Goal: Task Accomplishment & Management: Complete application form

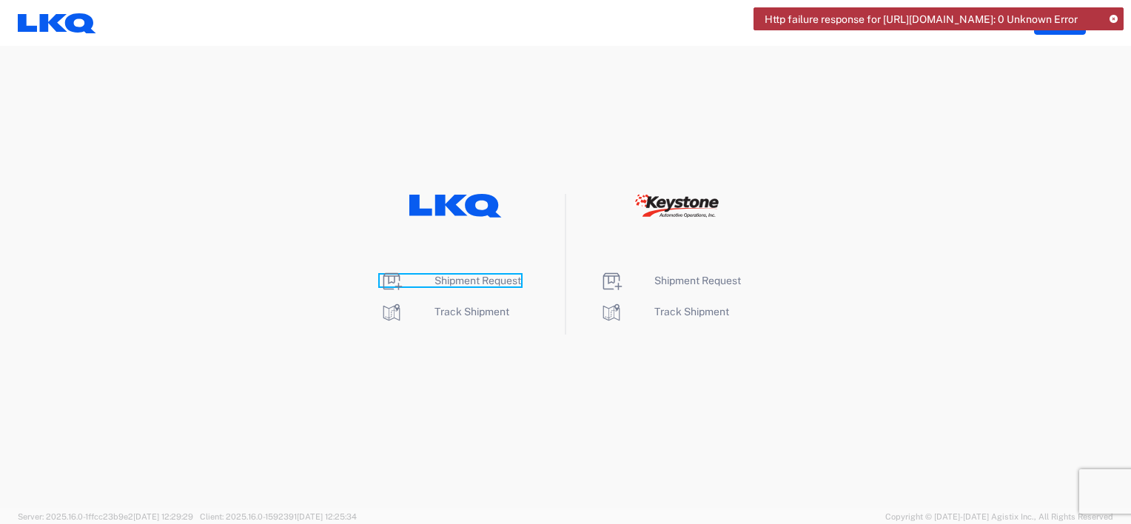
click at [469, 279] on span "Shipment Request" at bounding box center [478, 281] width 87 height 12
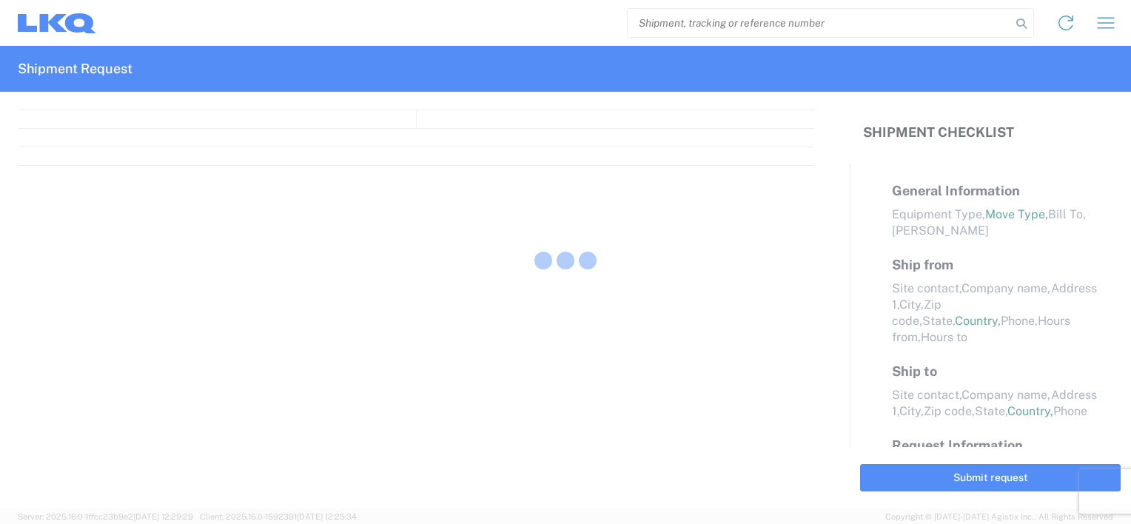
select select "FULL"
select select "LBS"
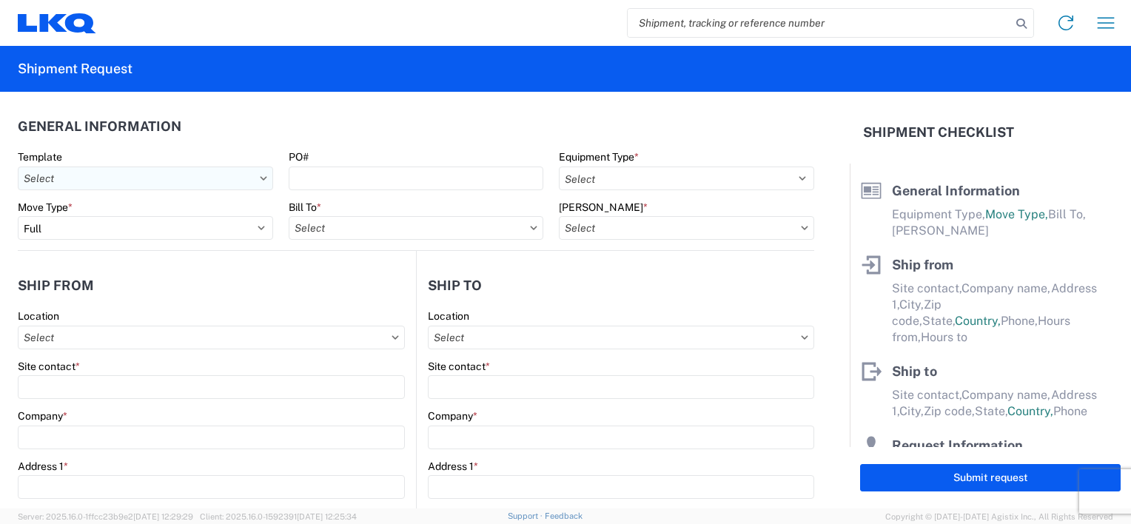
click at [217, 176] on input "Template" at bounding box center [145, 179] width 255 height 24
type input "1217"
click at [210, 244] on div "1217_CHATTANOOGA_1760_Houston" at bounding box center [150, 245] width 259 height 24
type input "1217_CHATTANOOGA_1760_Houston"
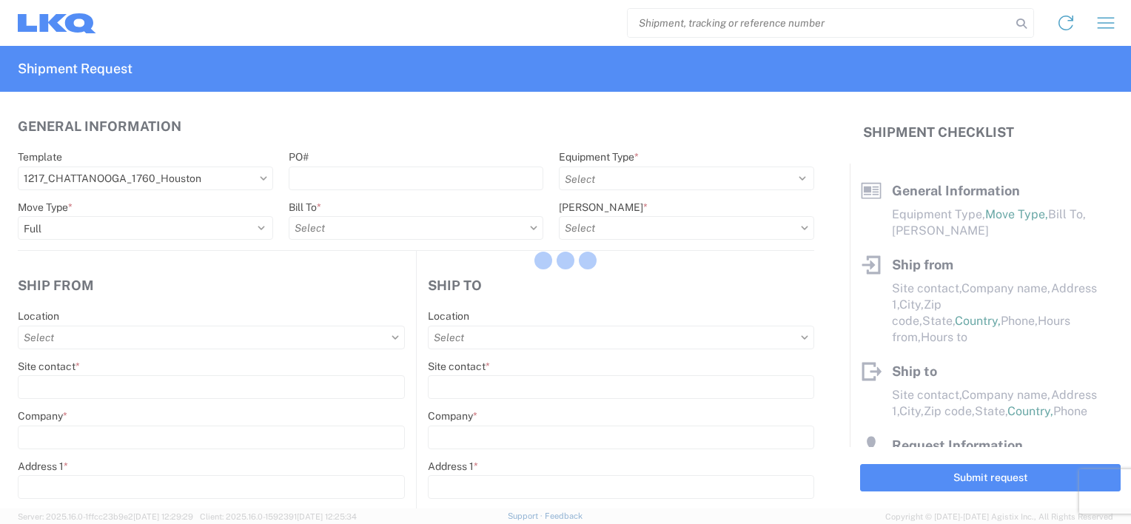
select select
type input "Shipping"
type input "LKQ Pick Your Part - [GEOGRAPHIC_DATA]"
type input "[STREET_ADDRESS][PERSON_NAME]"
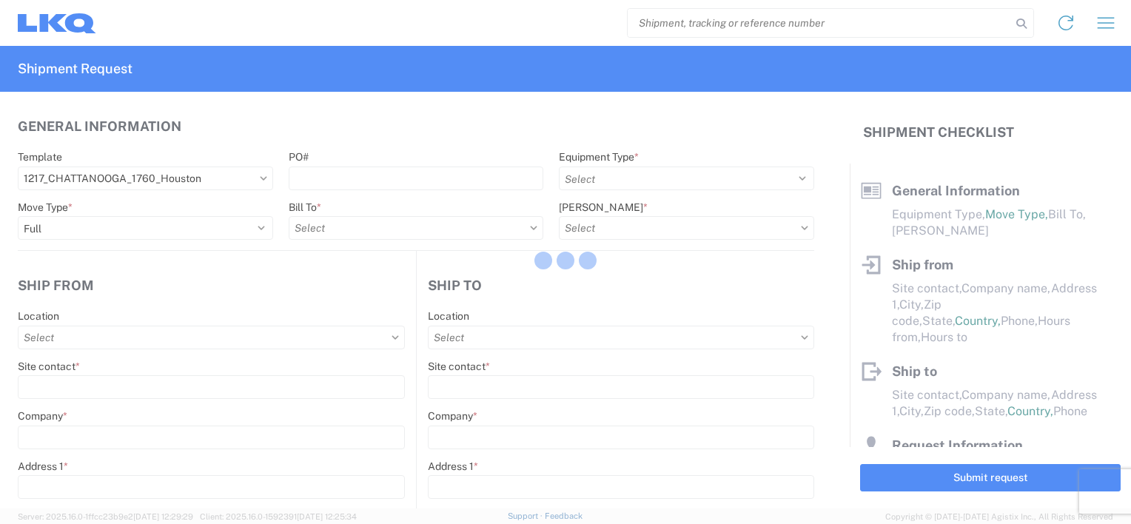
type input "CHATTANOOGA"
type input "37421"
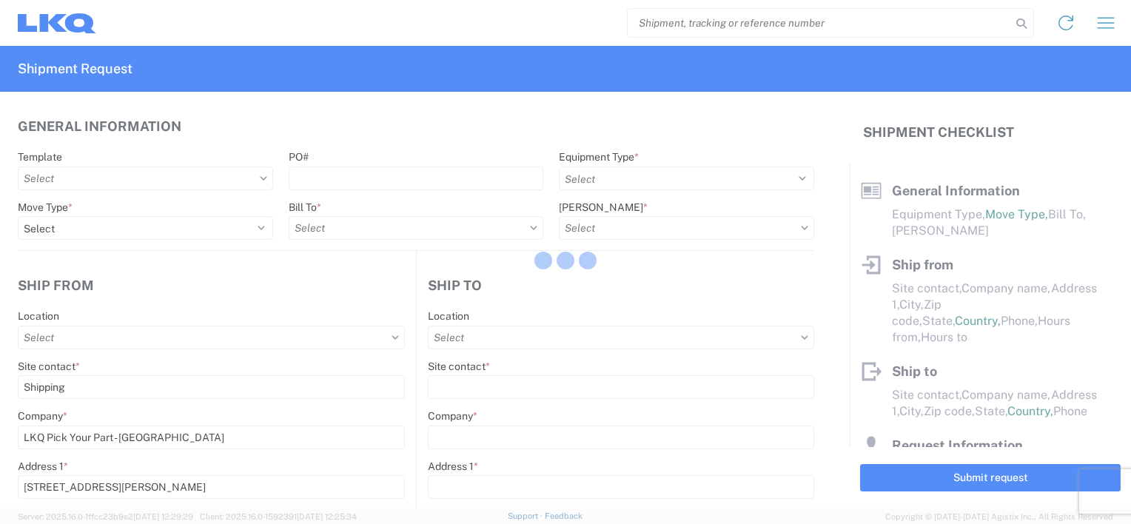
type input "Receiving"
type input "LKQ Best Core"
type input "[STREET_ADDRESS]"
type input "[GEOGRAPHIC_DATA]"
type input "77038"
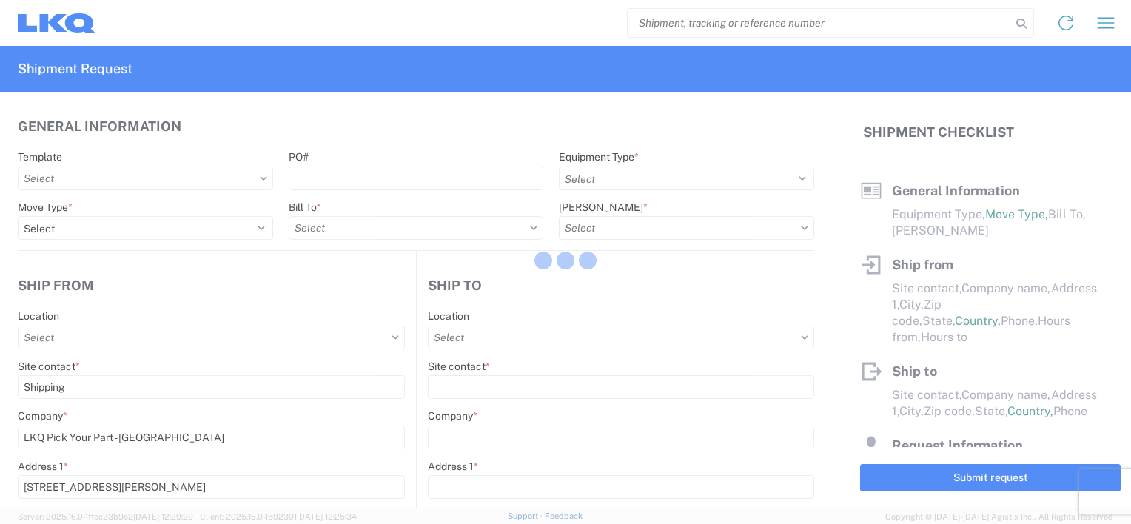
type input "[DATE]"
type input "42000"
type input "Miscellaneous (alt, comp, conv, etc)"
type input "1"
type input "12"
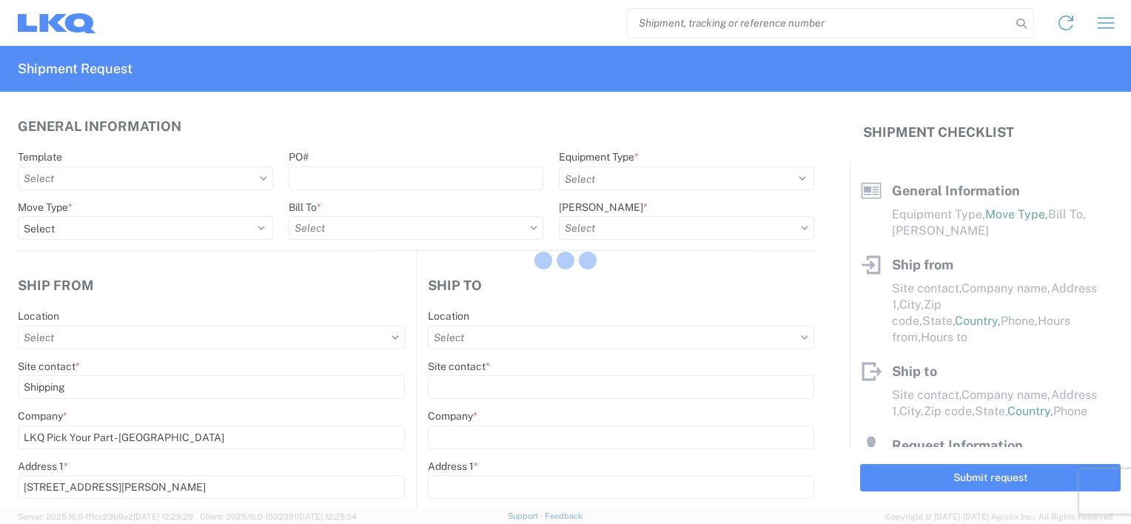
type input "12"
select select "IN"
select select "US"
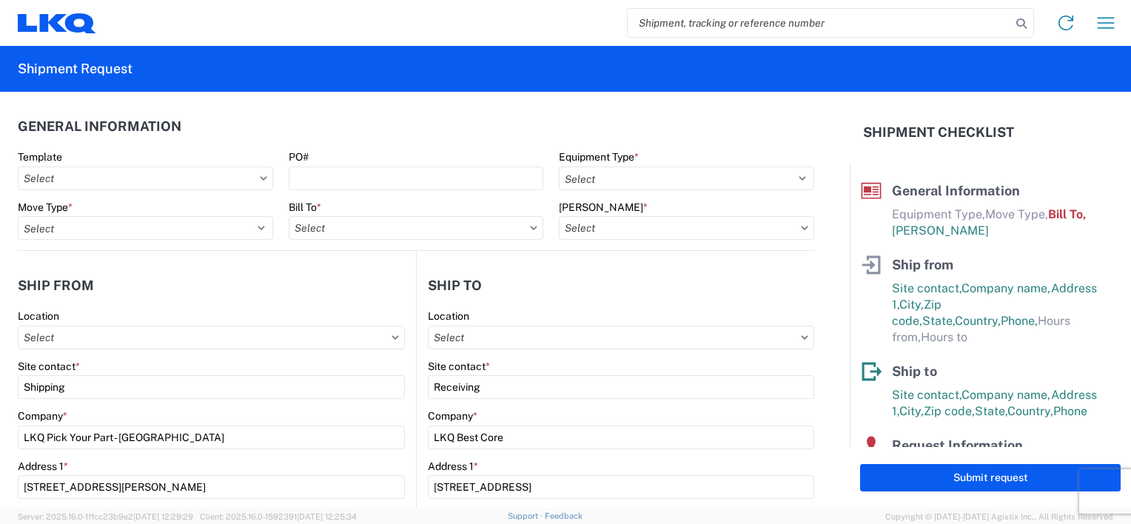
type input "1760-1300-50180-0000 - 1760 Freight In - Cores"
type input "1217 - LKQ Pick Your Part - [GEOGRAPHIC_DATA]"
type input "1760 - LKQ Best Core"
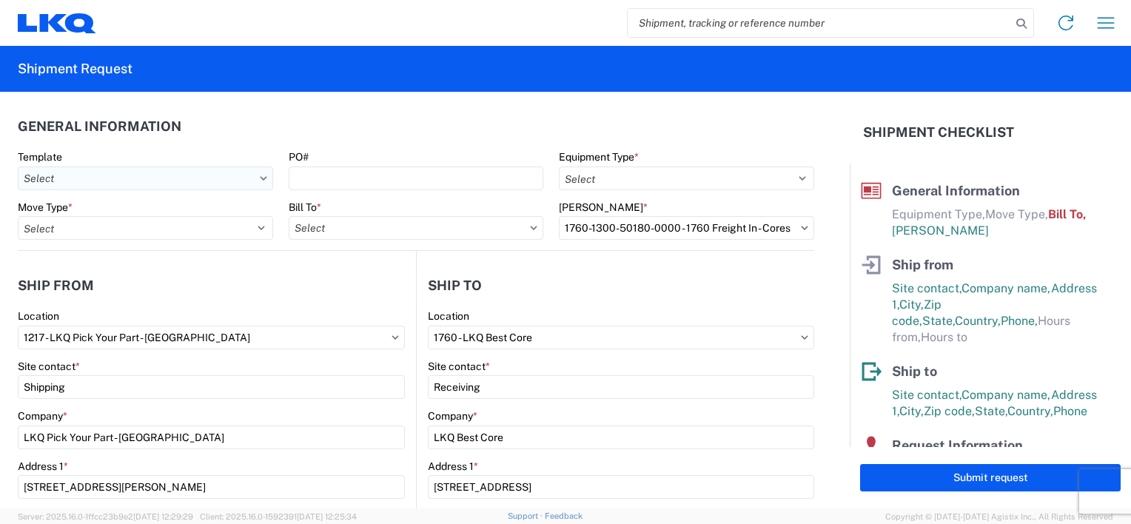
click at [171, 181] on input "Template" at bounding box center [145, 179] width 255 height 24
click at [252, 269] on header "Ship from" at bounding box center [217, 285] width 398 height 33
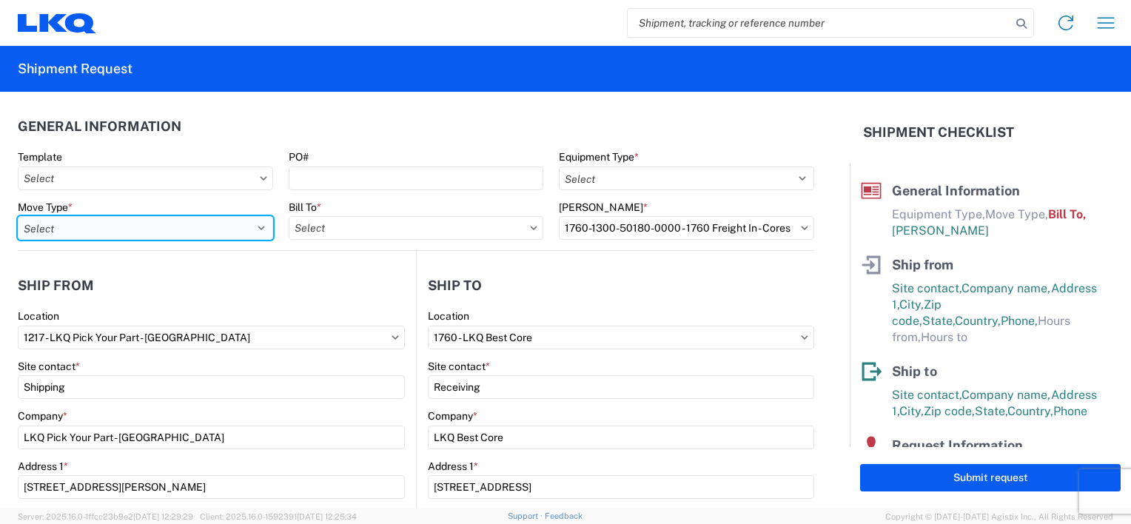
click at [223, 219] on select "Select Full Partial TL" at bounding box center [145, 228] width 255 height 24
select select "FULL"
click at [18, 216] on select "Select Full Partial TL" at bounding box center [145, 228] width 255 height 24
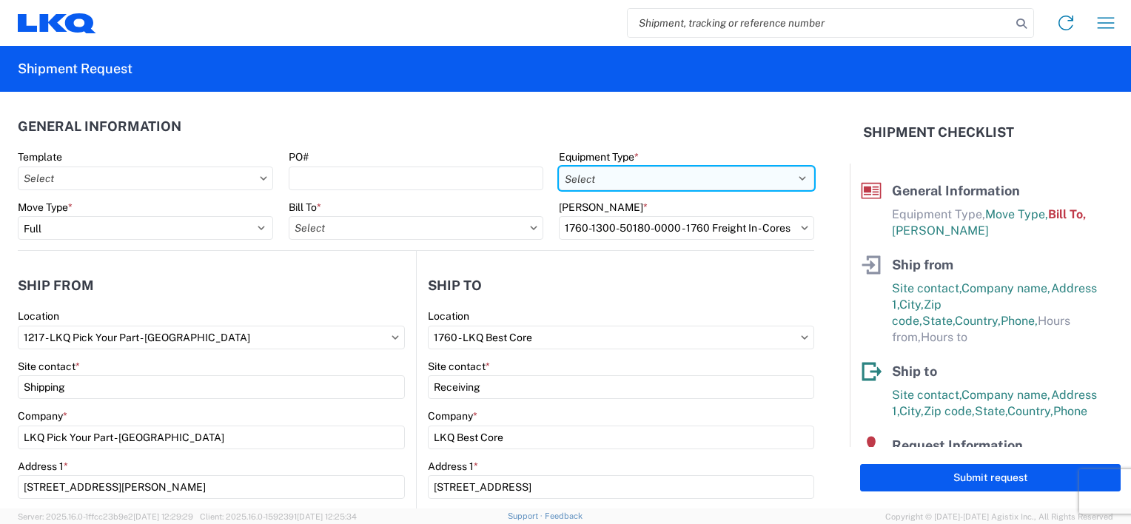
click at [606, 178] on select "Select 53’ Dry Van Flatbed Dropdeck (van) Lowboy (flatbed) Rail" at bounding box center [686, 179] width 255 height 24
select select "STDV"
click at [559, 167] on select "Select 53’ Dry Van Flatbed Dropdeck (van) Lowboy (flatbed) Rail" at bounding box center [686, 179] width 255 height 24
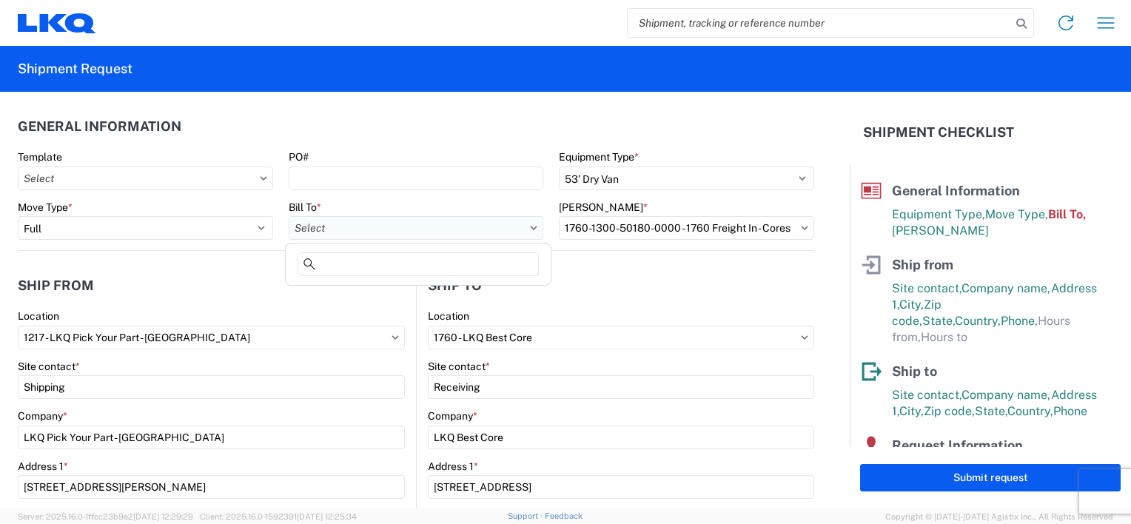
click at [338, 218] on input "Bill To *" at bounding box center [416, 228] width 255 height 24
type input "1760"
click at [360, 293] on div "1760 - LKQ Best Core" at bounding box center [418, 294] width 259 height 24
type input "1760 - LKQ Best Core"
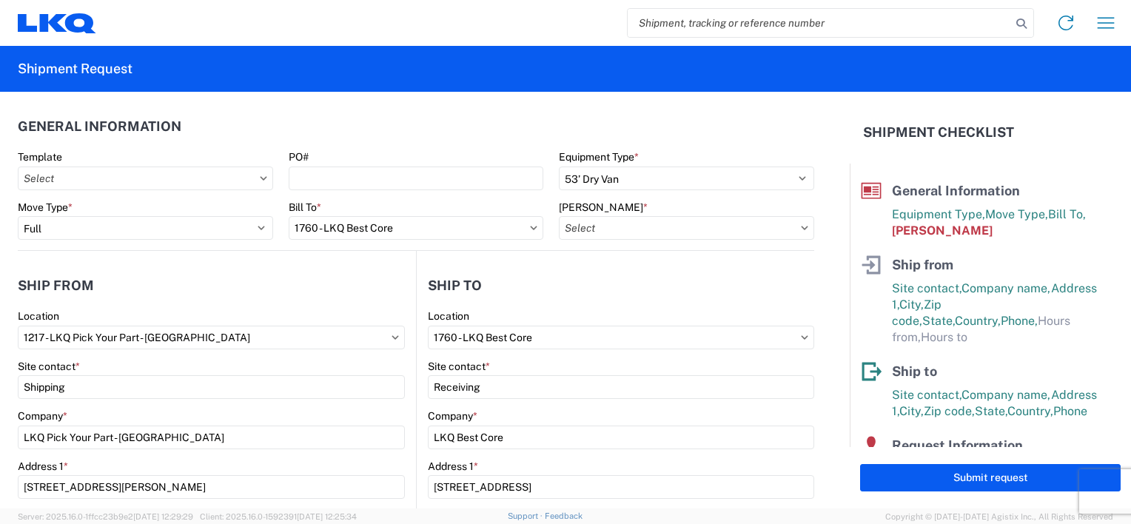
click at [441, 244] on agx-form-control-wrapper-v2 "Bill To * 1760 - LKQ Best Core" at bounding box center [416, 226] width 271 height 50
click at [444, 234] on input "1760 - LKQ Best Core" at bounding box center [416, 228] width 255 height 24
type input "1217"
click at [447, 296] on div "1217 - LKQ Pick Your Part - [GEOGRAPHIC_DATA]" at bounding box center [418, 294] width 259 height 24
type input "1217 - LKQ Pick Your Part - [GEOGRAPHIC_DATA]"
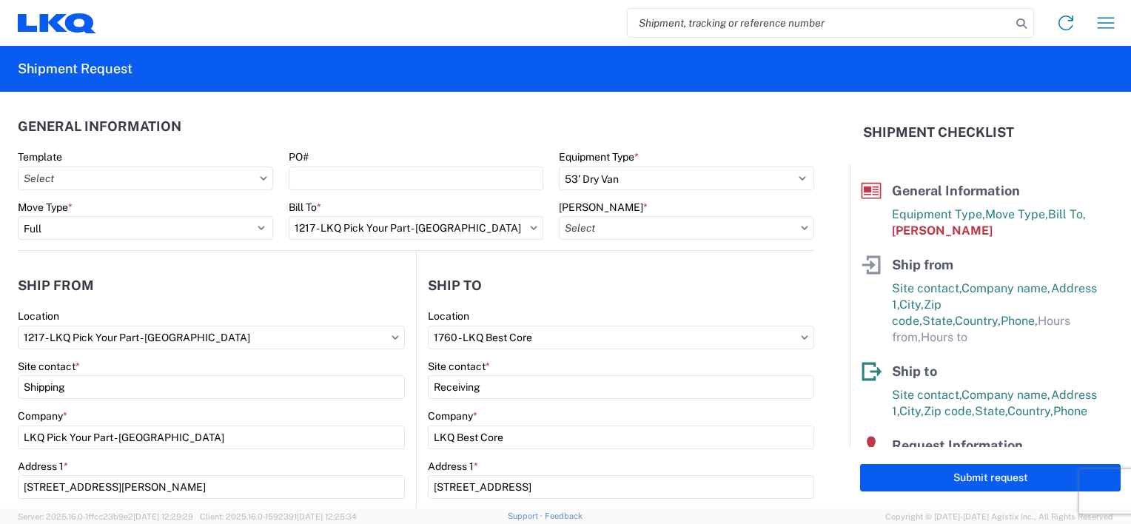
scroll to position [74, 0]
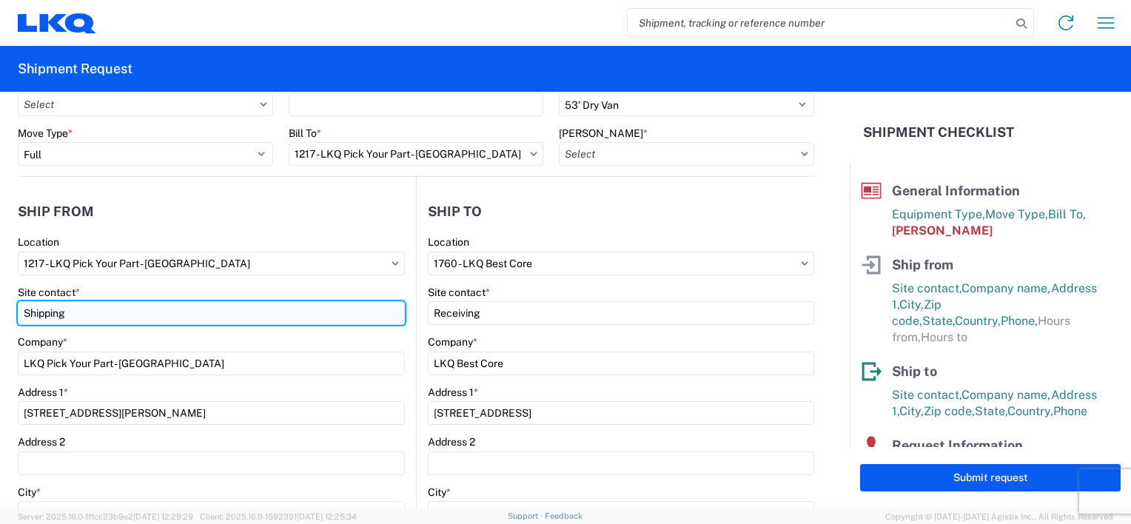
click at [231, 308] on input "Shipping" at bounding box center [211, 313] width 387 height 24
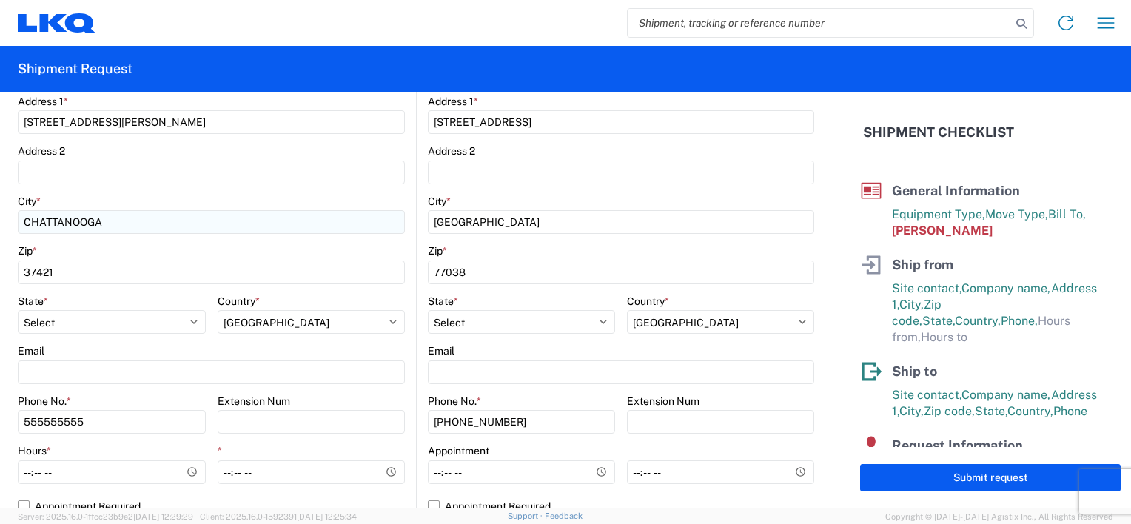
scroll to position [370, 0]
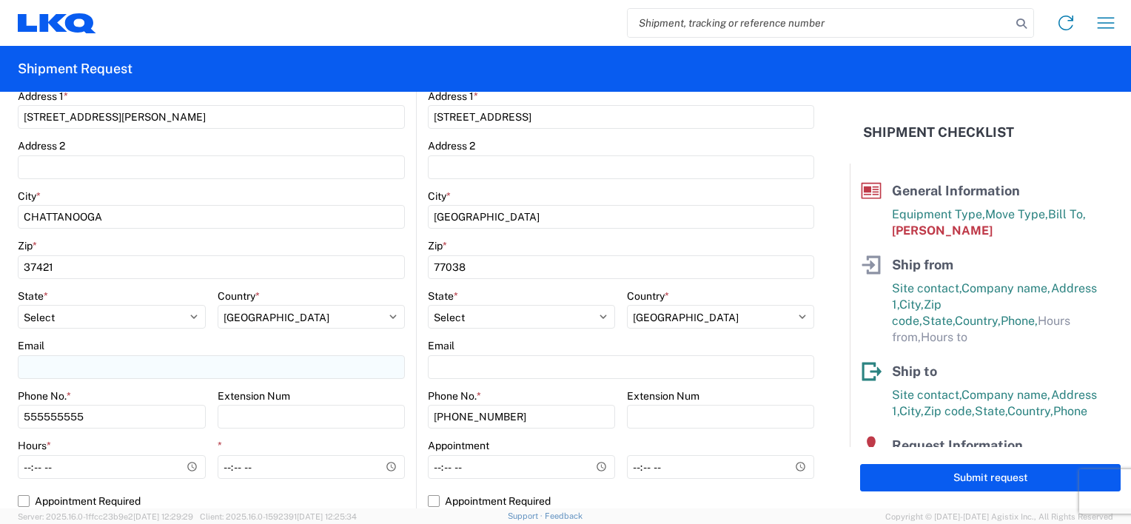
type input "[PERSON_NAME]"
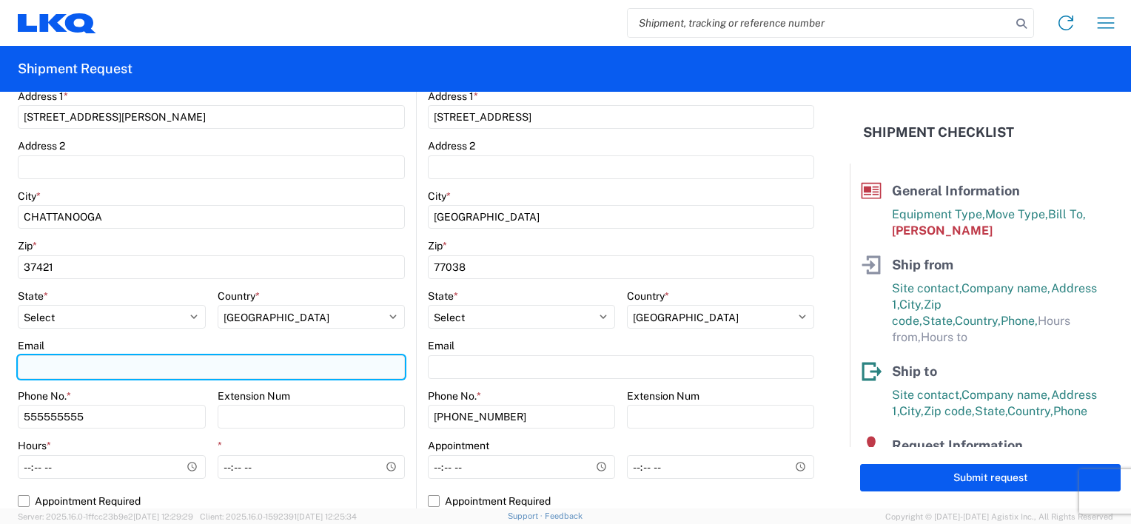
click at [148, 368] on input "Email" at bounding box center [211, 367] width 387 height 24
type input "[EMAIL_ADDRESS][DOMAIN_NAME]"
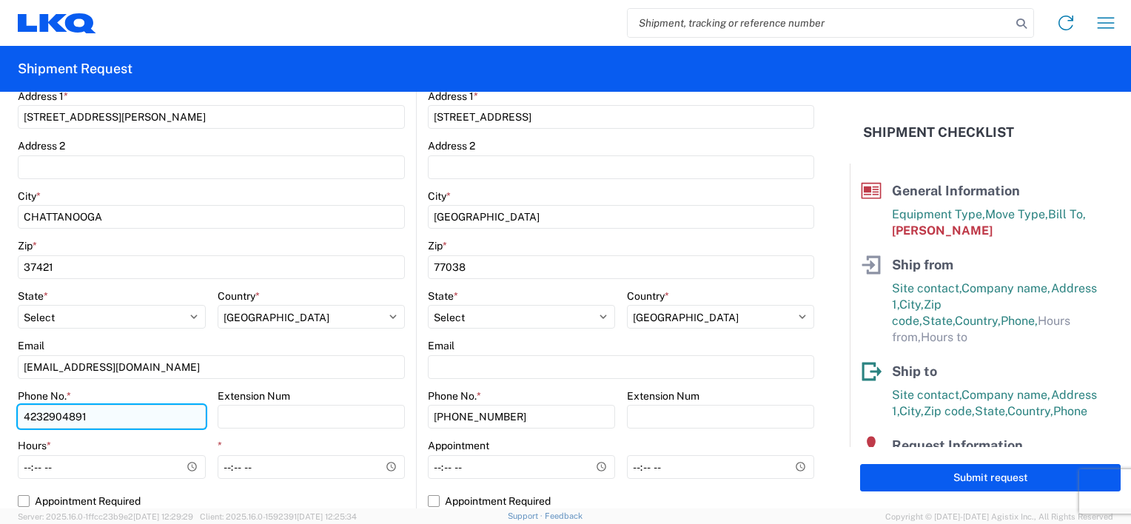
type input "4232904891"
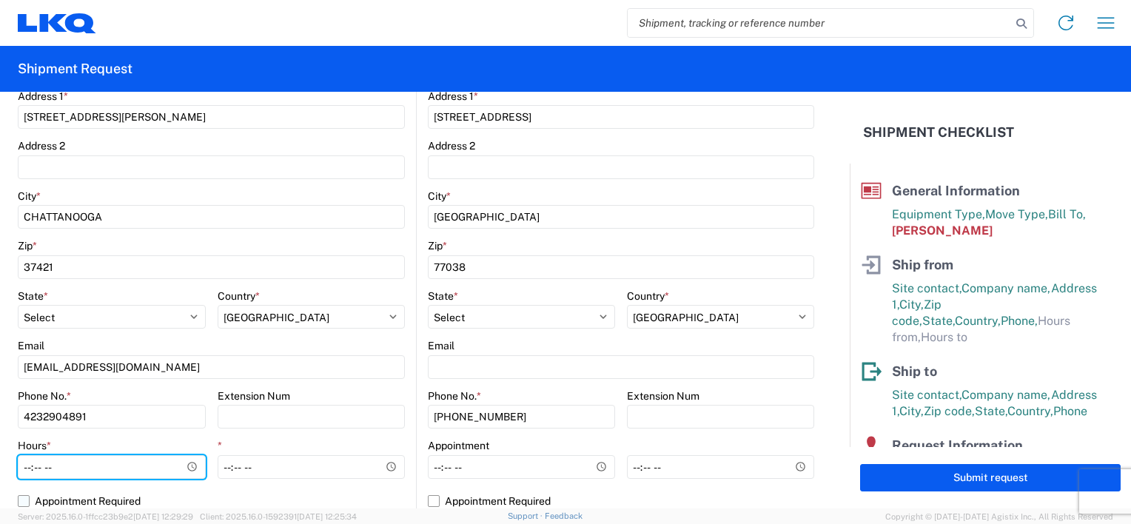
type input "07:00"
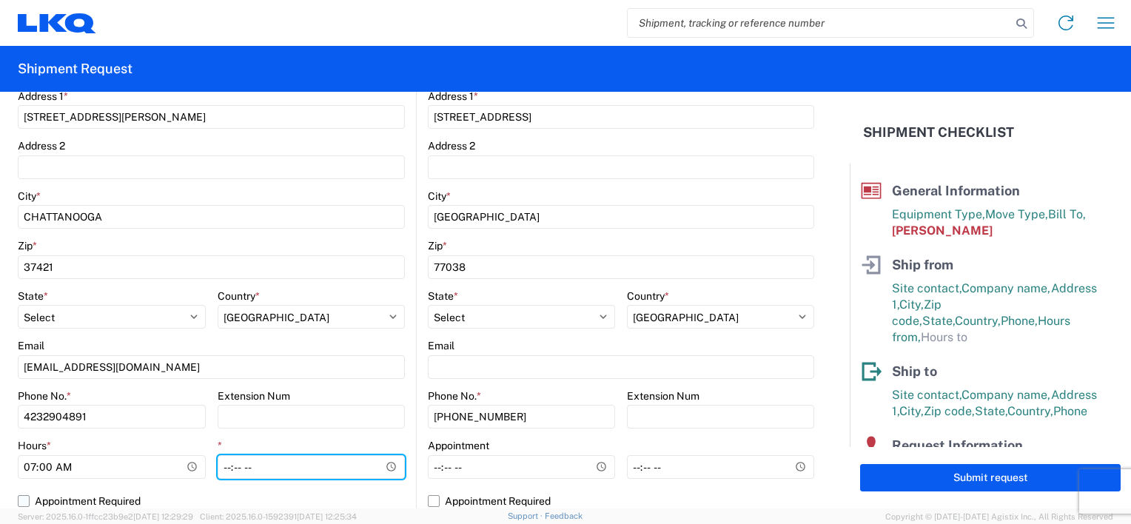
type input "14:30"
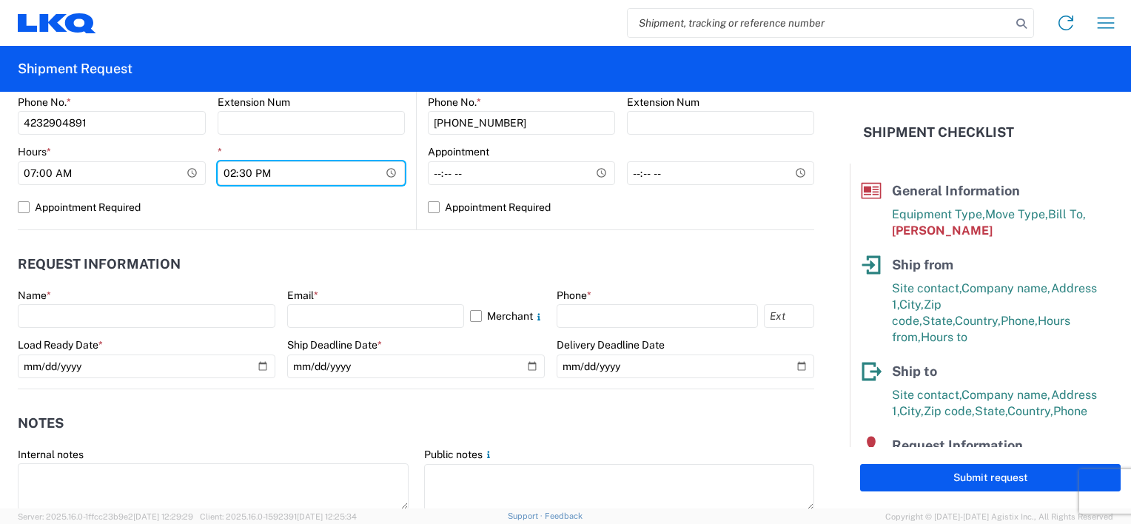
scroll to position [666, 0]
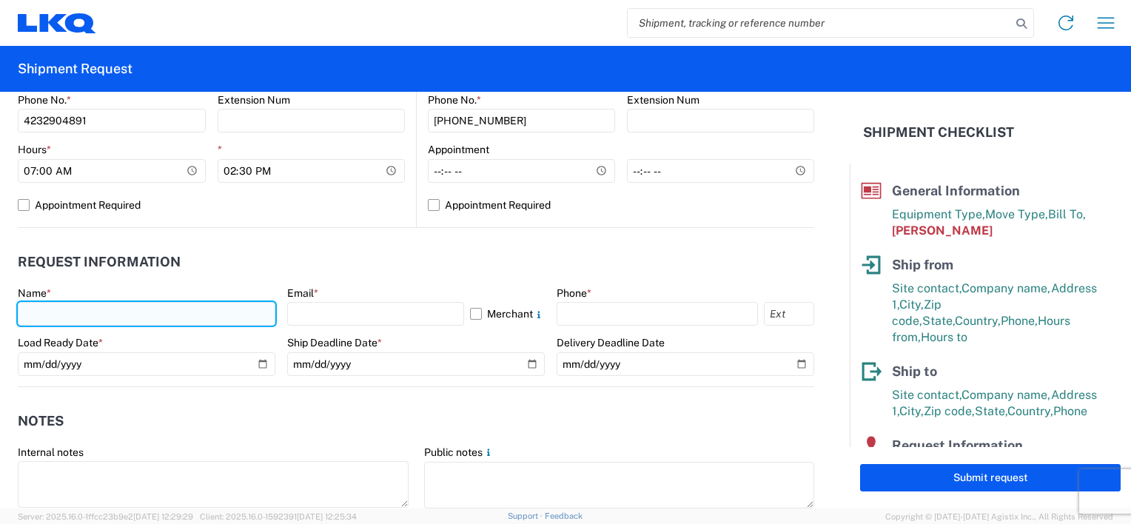
click at [144, 320] on input "text" at bounding box center [147, 314] width 258 height 24
type input "j"
type input "[PERSON_NAME]"
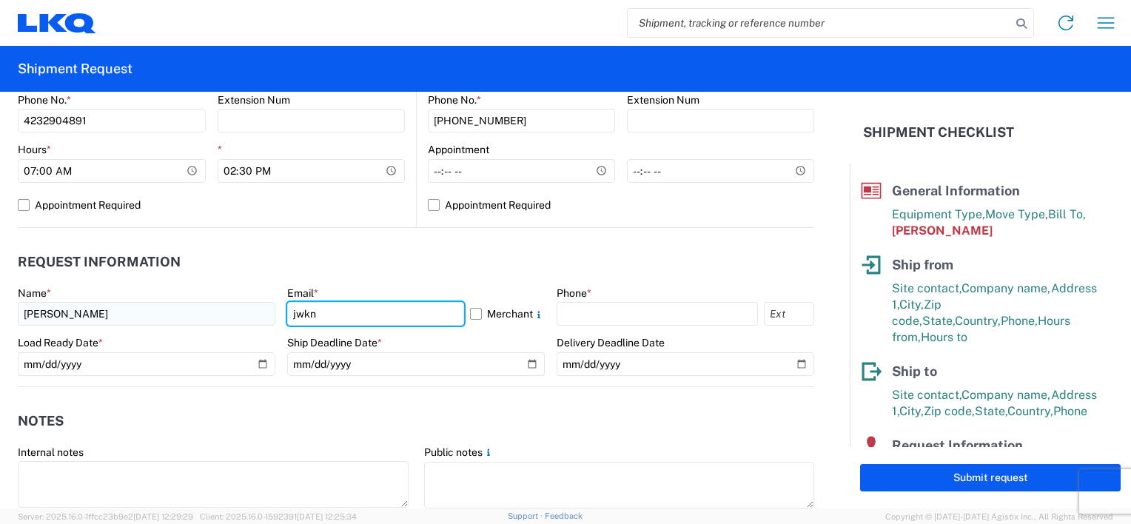
type input "[EMAIL_ADDRESS][DOMAIN_NAME]"
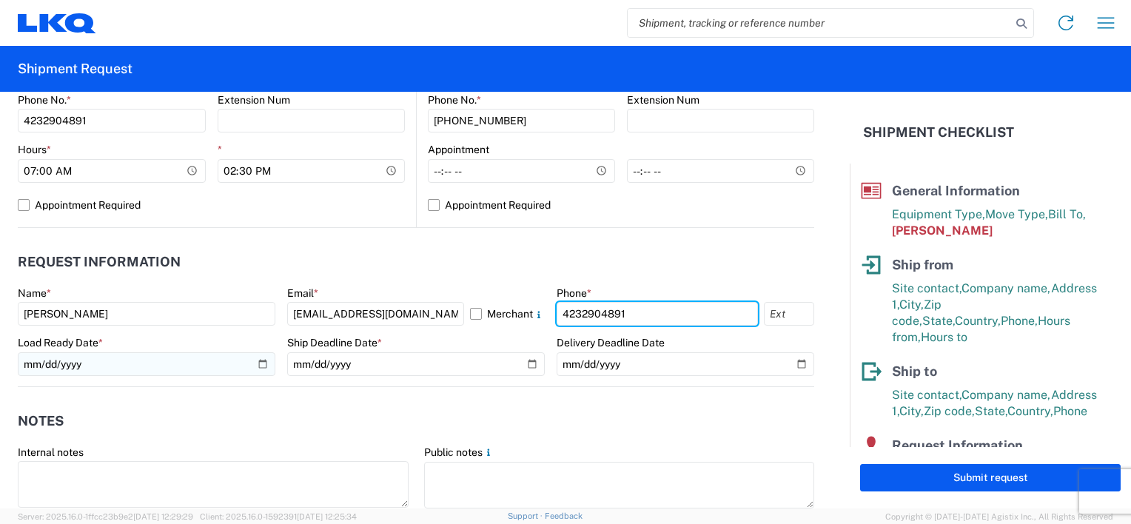
type input "4232904891"
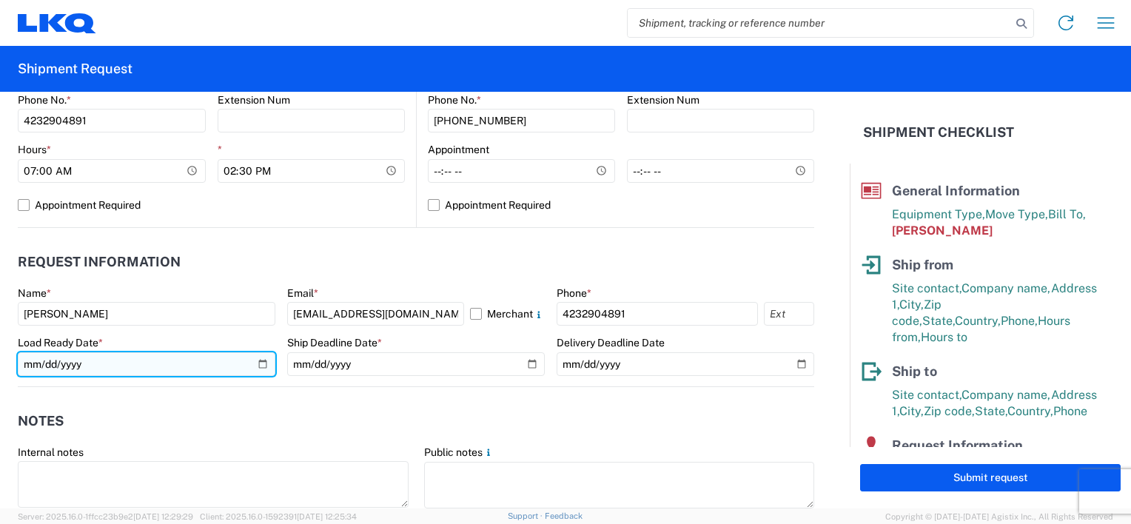
click at [256, 366] on input "[DATE]" at bounding box center [147, 364] width 258 height 24
type input "[DATE]"
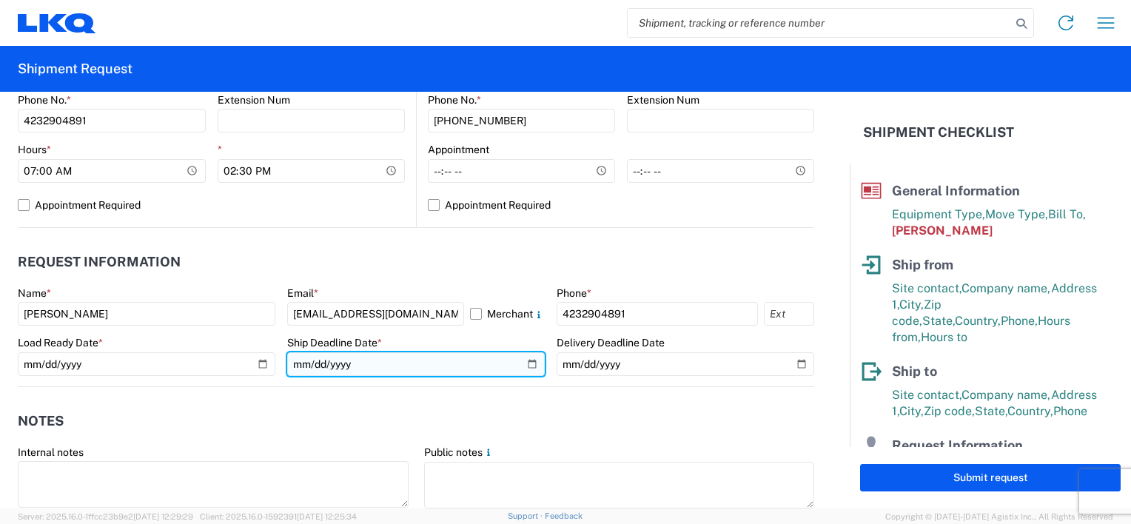
click at [526, 365] on input "date" at bounding box center [416, 364] width 258 height 24
type input "[DATE]"
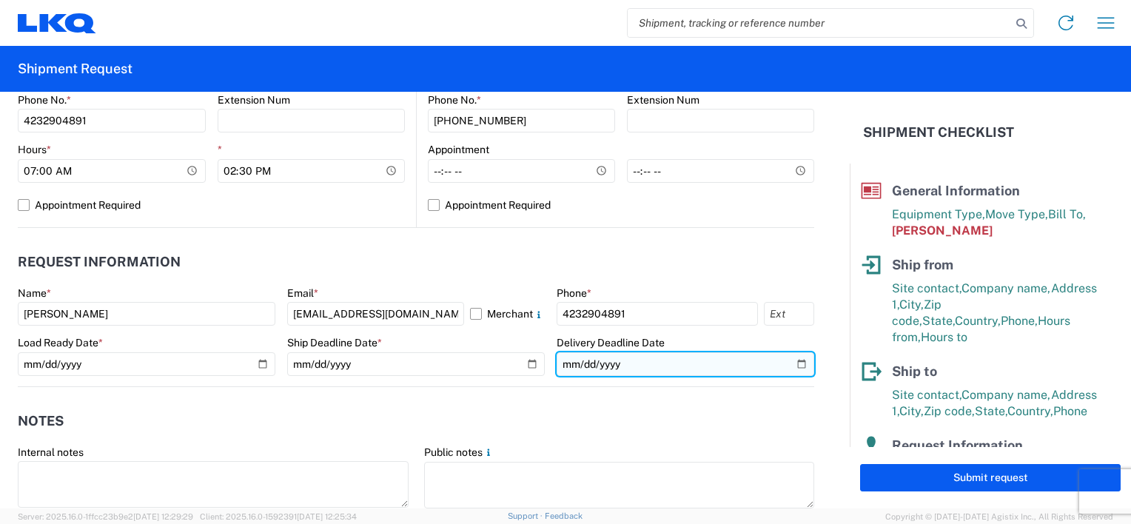
click at [792, 362] on input "date" at bounding box center [686, 364] width 258 height 24
type input "[DATE]"
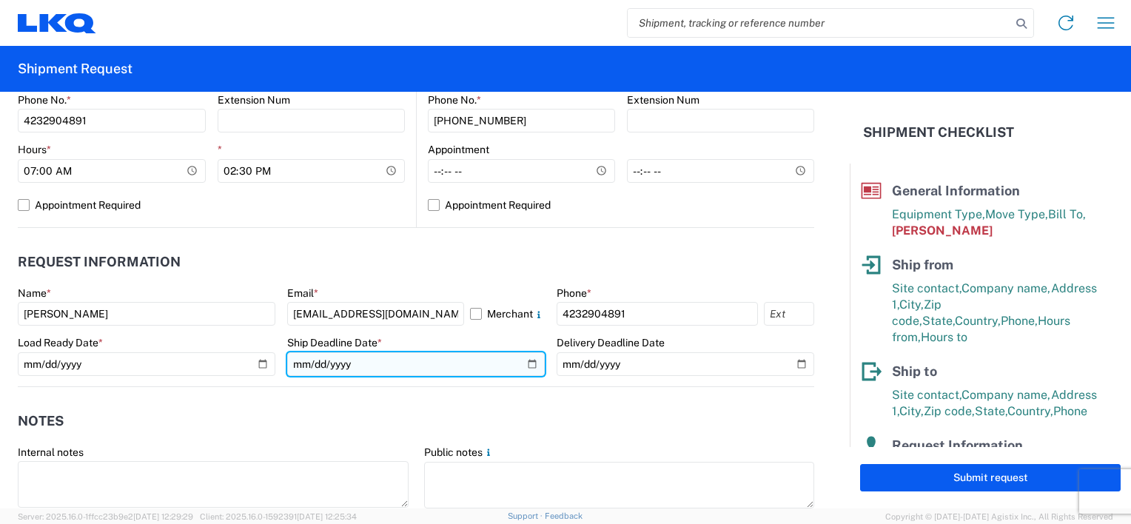
click at [527, 359] on input "[DATE]" at bounding box center [416, 364] width 258 height 24
type input "[DATE]"
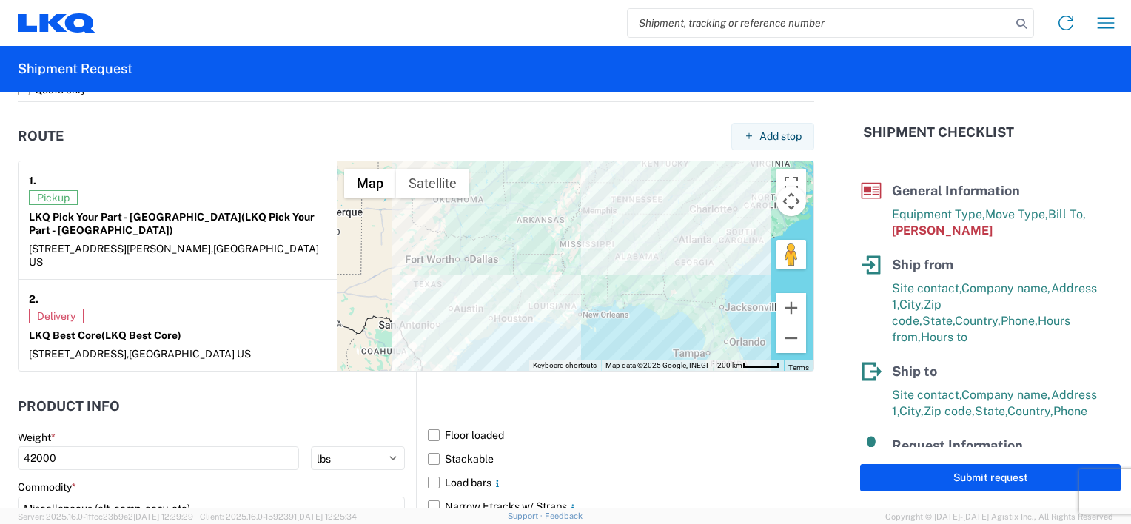
scroll to position [1259, 0]
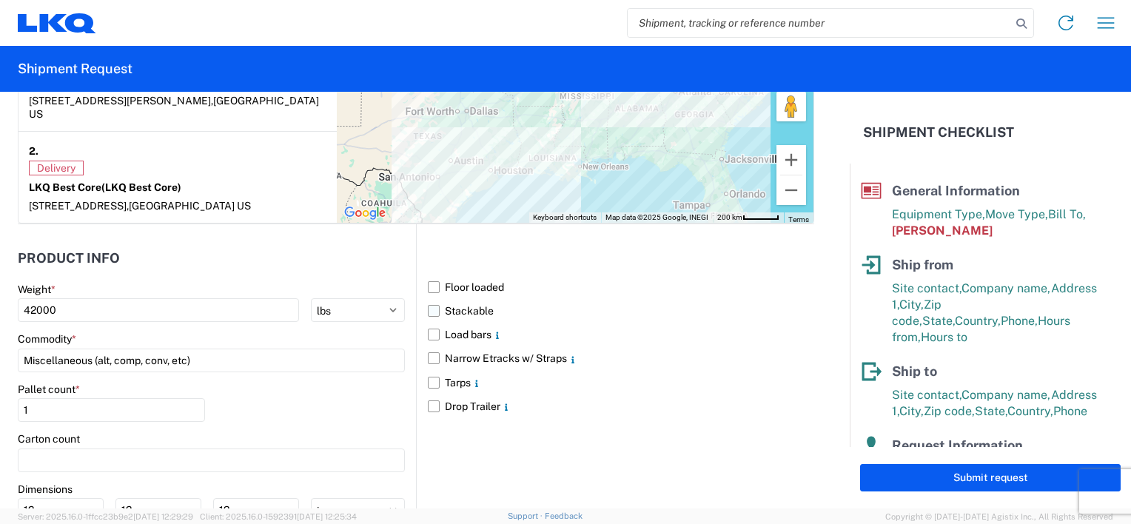
click at [432, 299] on label "Stackable" at bounding box center [621, 311] width 387 height 24
click at [0, 0] on input "Stackable" at bounding box center [0, 0] width 0 height 0
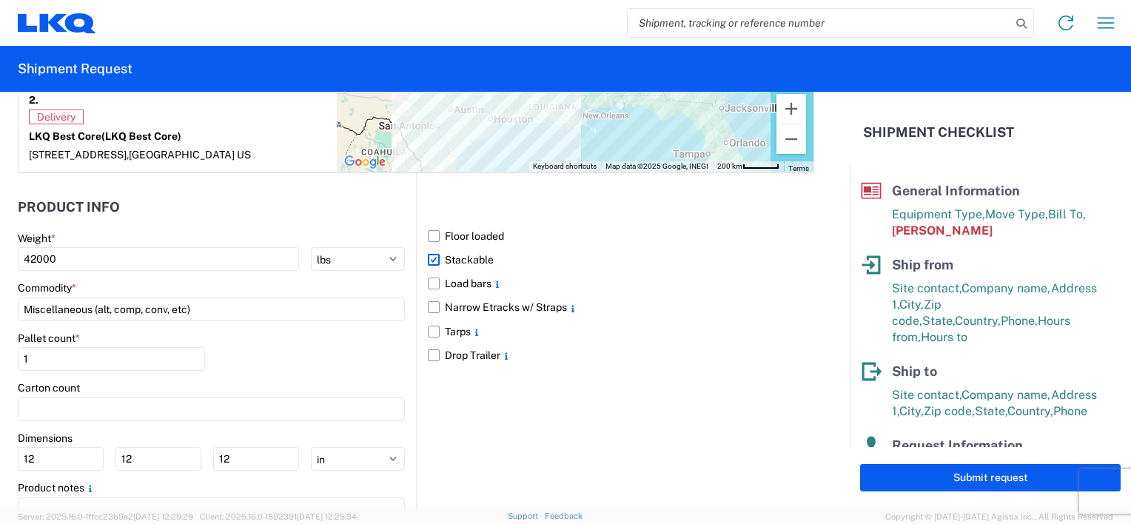
scroll to position [1370, 0]
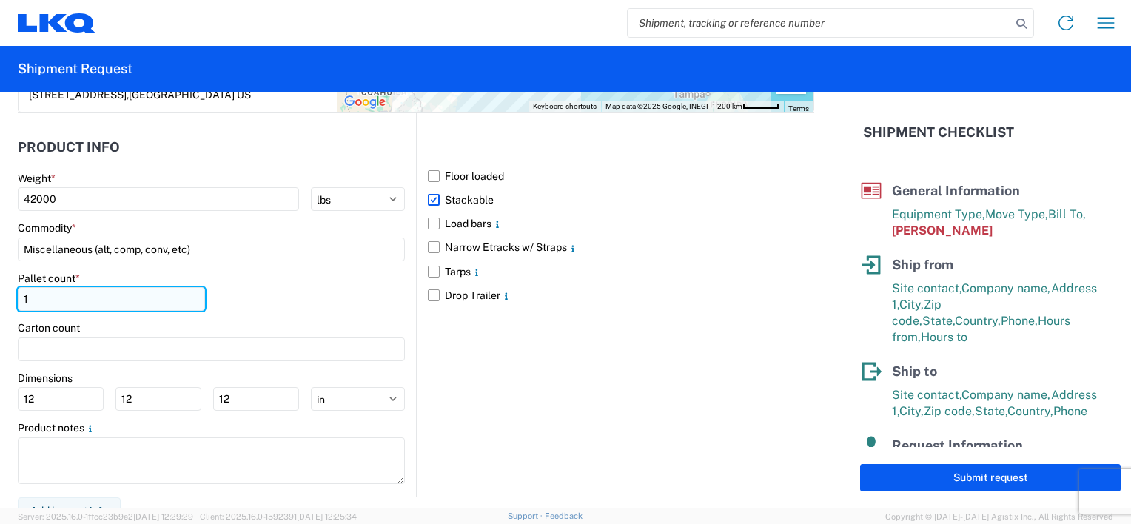
click at [107, 287] on input "1" at bounding box center [111, 299] width 187 height 24
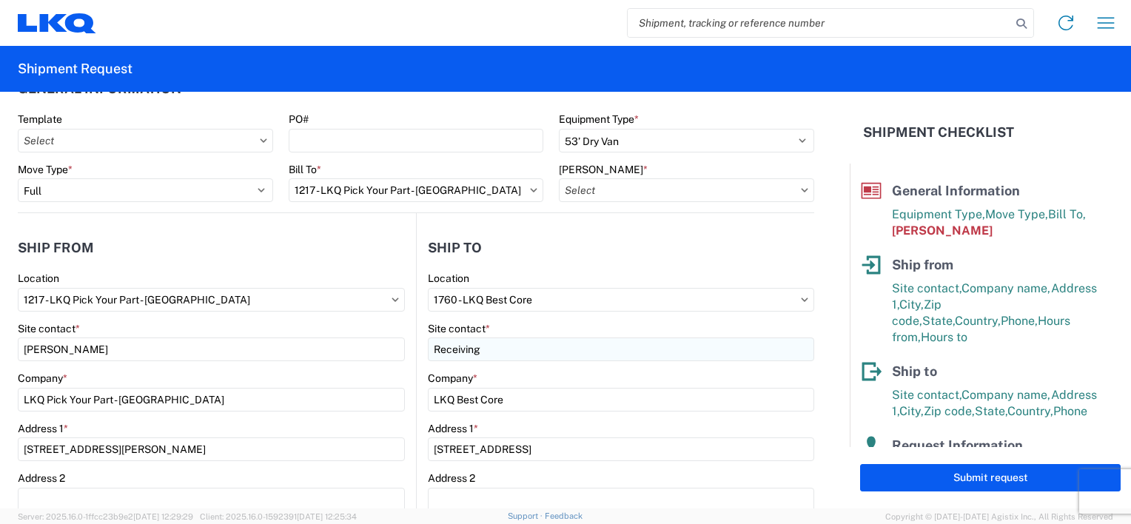
scroll to position [37, 0]
type input "48"
click at [172, 141] on input "Template" at bounding box center [145, 142] width 255 height 24
click at [223, 105] on header "General Information" at bounding box center [416, 89] width 797 height 33
click at [697, 190] on input "[PERSON_NAME] *" at bounding box center [686, 191] width 255 height 24
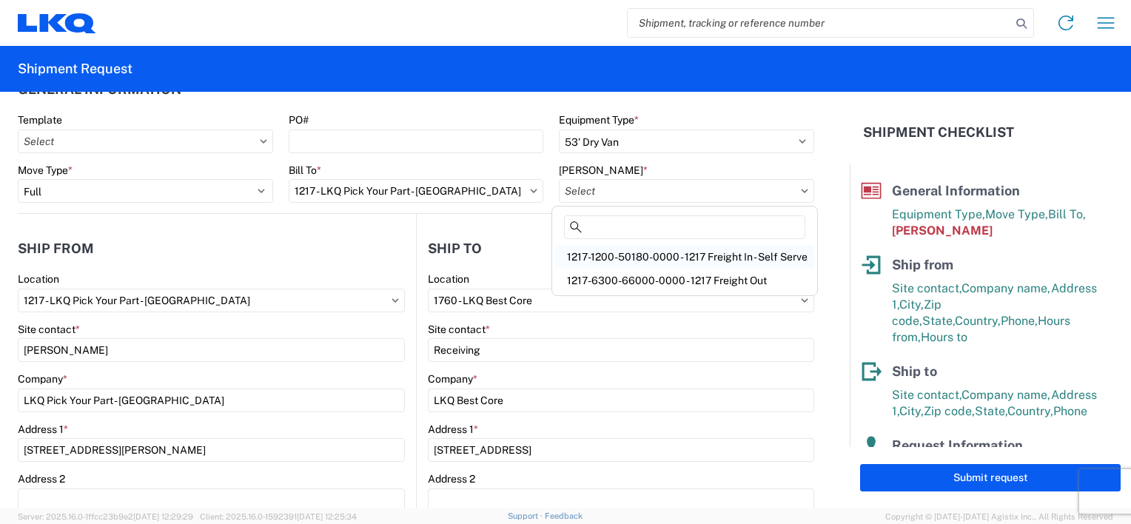
click at [646, 254] on div "1217-1200-50180-0000 - 1217 Freight In - Self Serve" at bounding box center [684, 257] width 259 height 24
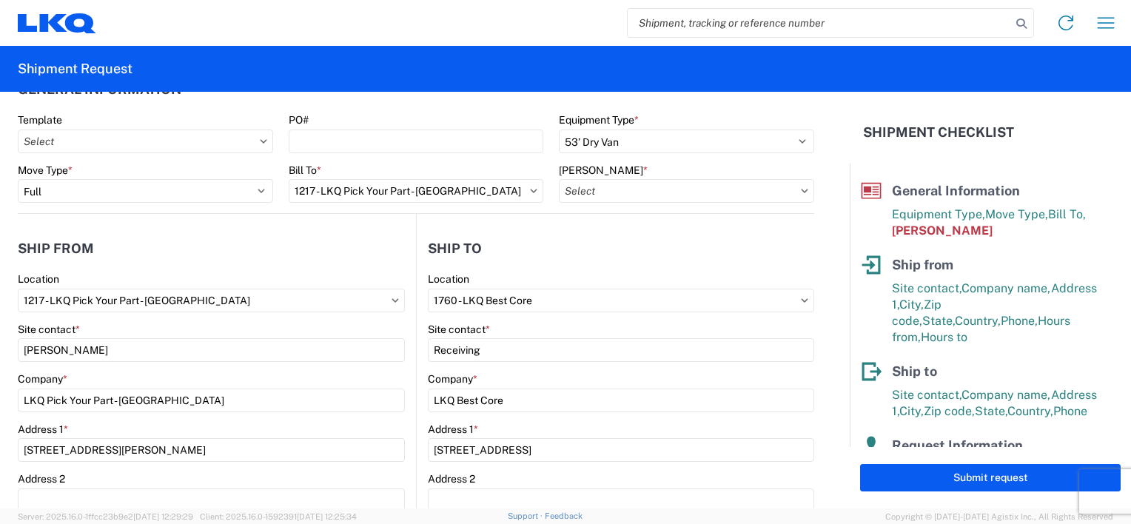
type input "1217-1200-50180-0000 - 1217 Freight In - Self Serve"
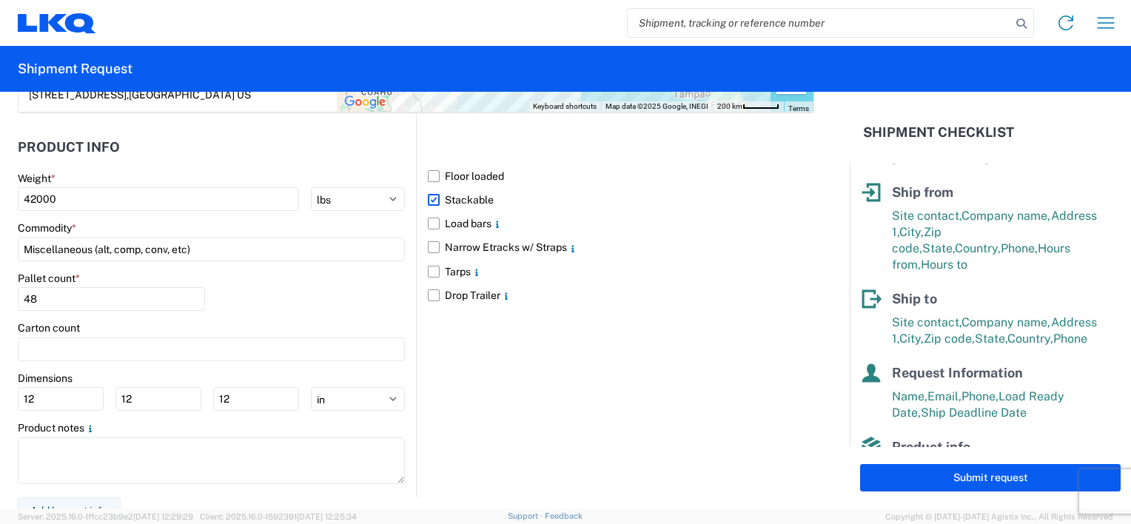
scroll to position [193, 0]
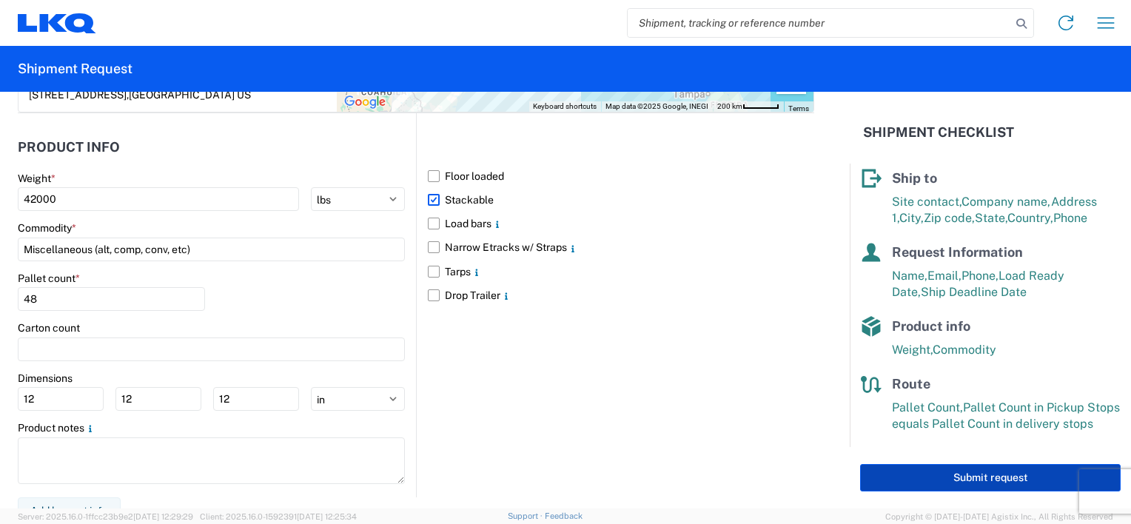
click at [948, 484] on button "Submit request" at bounding box center [990, 477] width 261 height 27
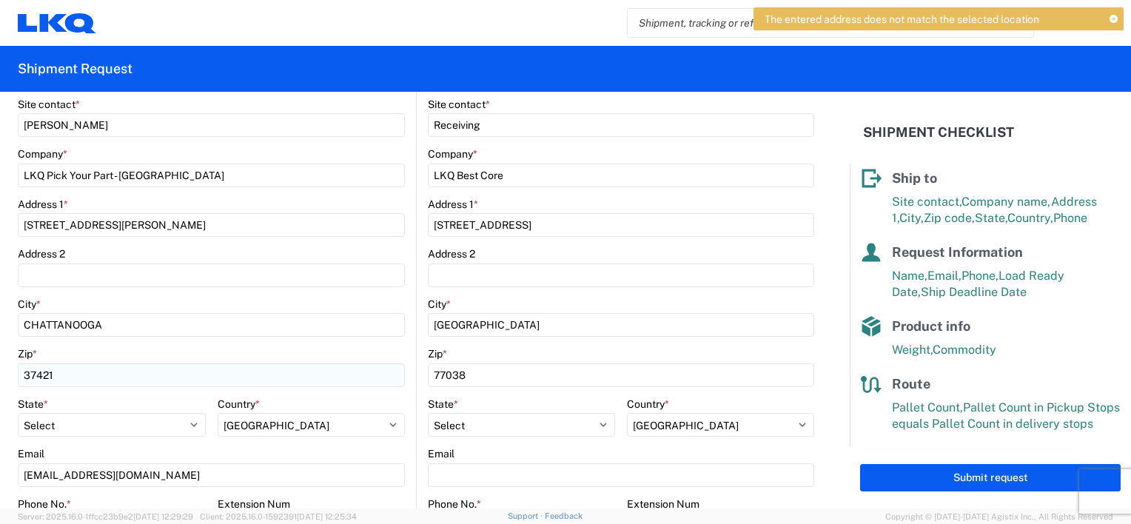
scroll to position [259, 0]
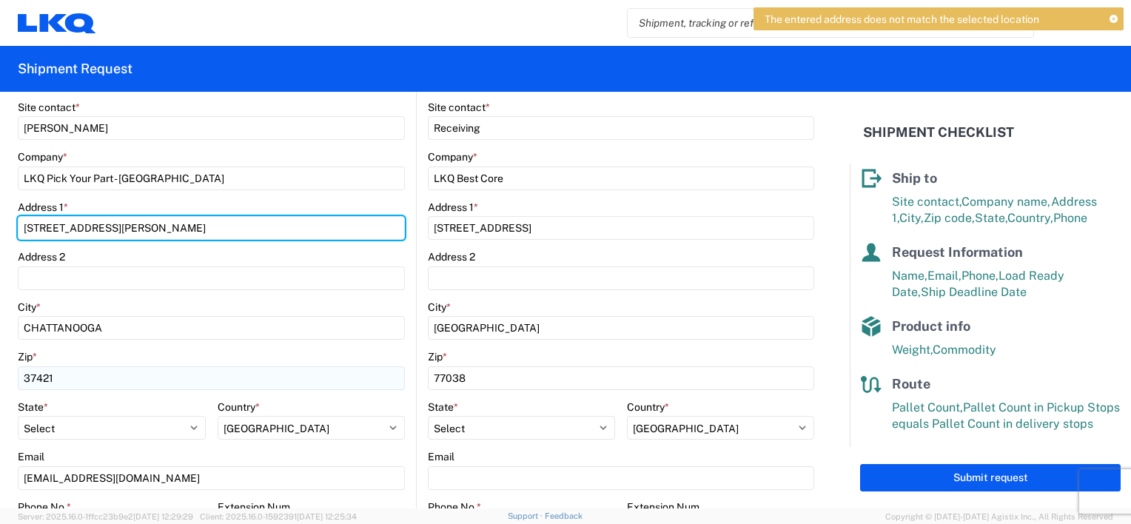
click at [151, 224] on input "[STREET_ADDRESS][PERSON_NAME]" at bounding box center [211, 228] width 387 height 24
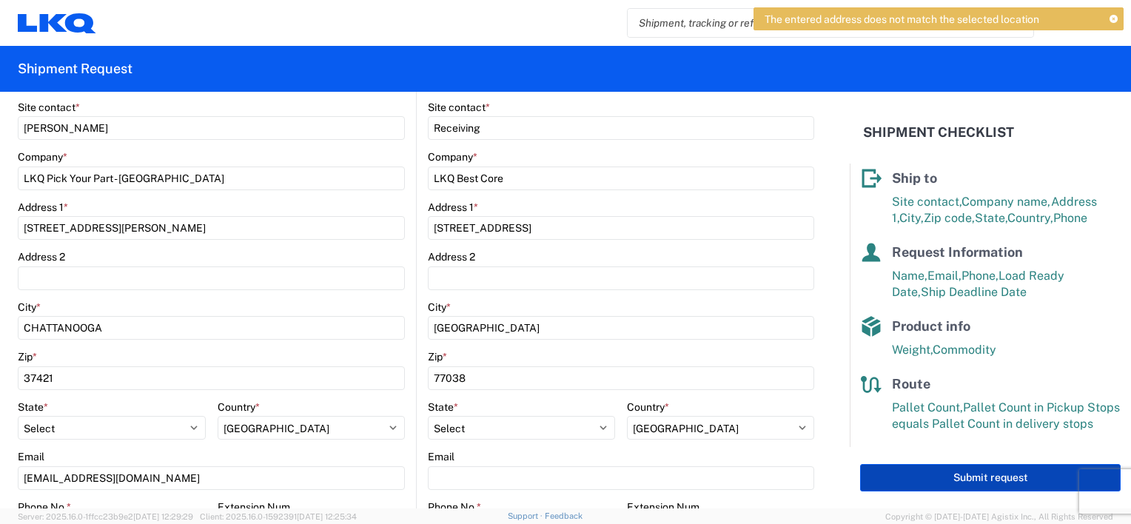
click at [936, 486] on button "Submit request" at bounding box center [990, 477] width 261 height 27
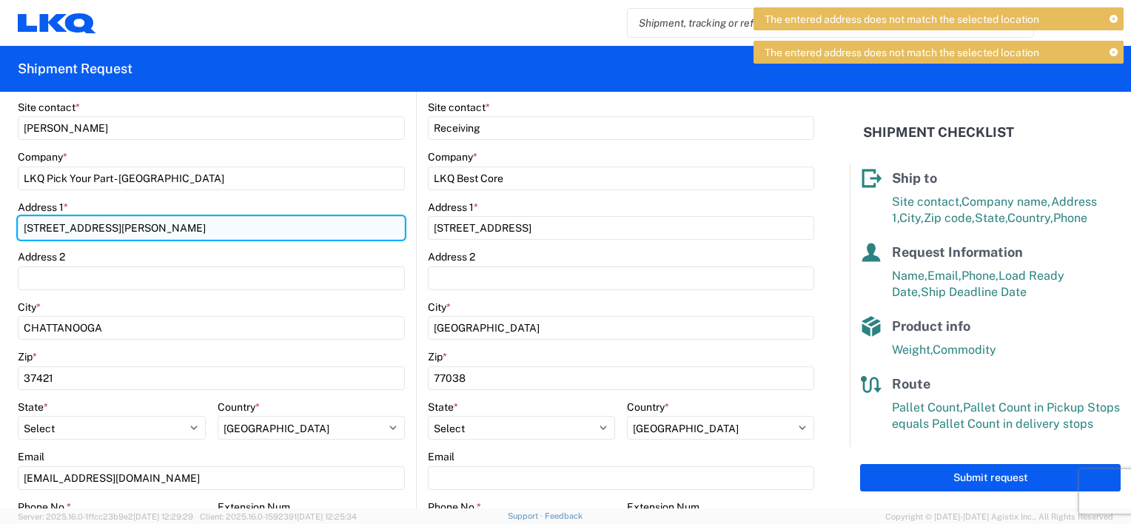
click at [215, 237] on input "[STREET_ADDRESS][PERSON_NAME]" at bounding box center [211, 228] width 387 height 24
type input "[STREET_ADDRESS][PERSON_NAME]"
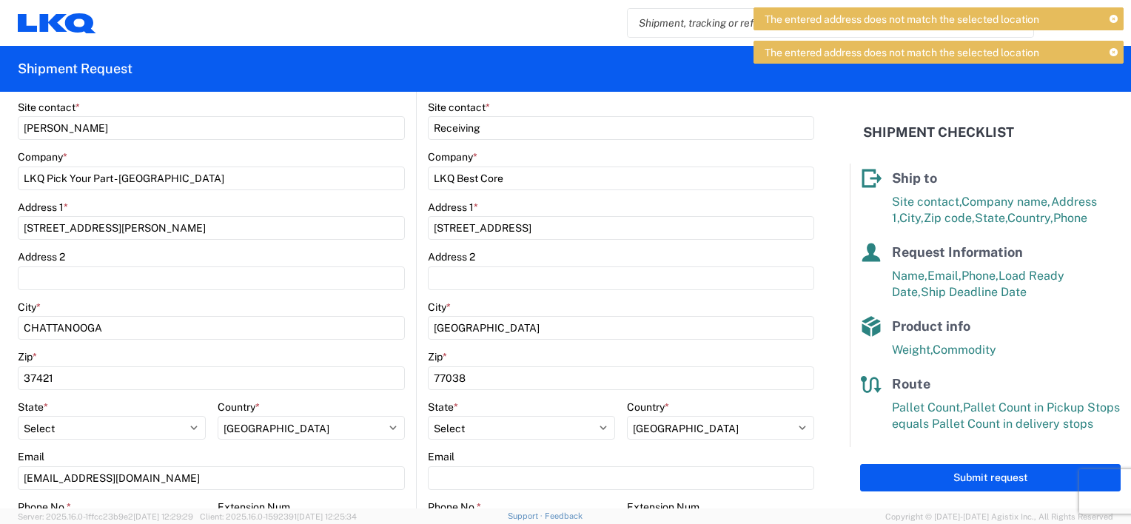
click at [332, 264] on div "Address 2" at bounding box center [211, 270] width 387 height 40
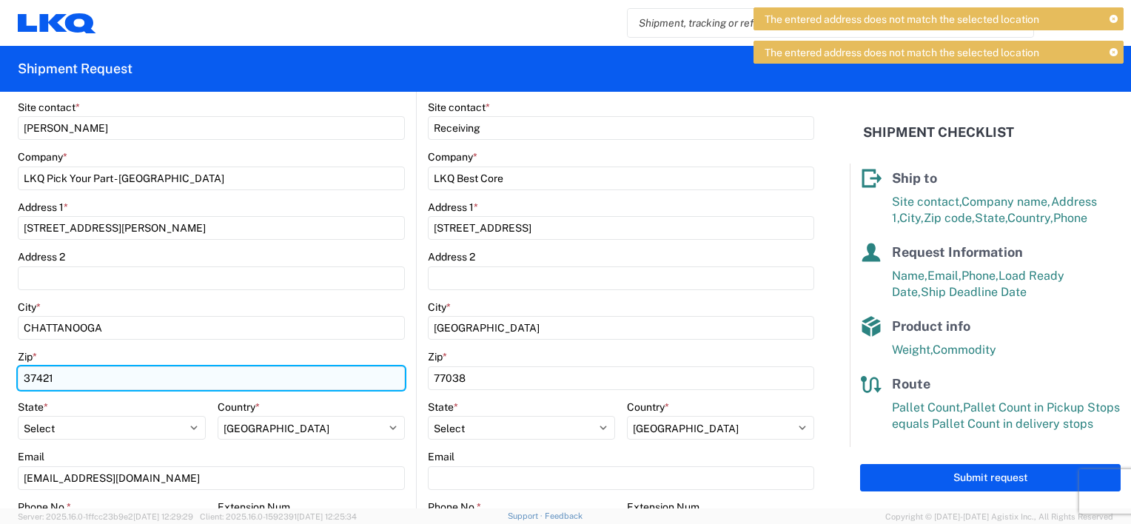
click at [73, 380] on input "37421" at bounding box center [211, 379] width 387 height 24
type input "37410"
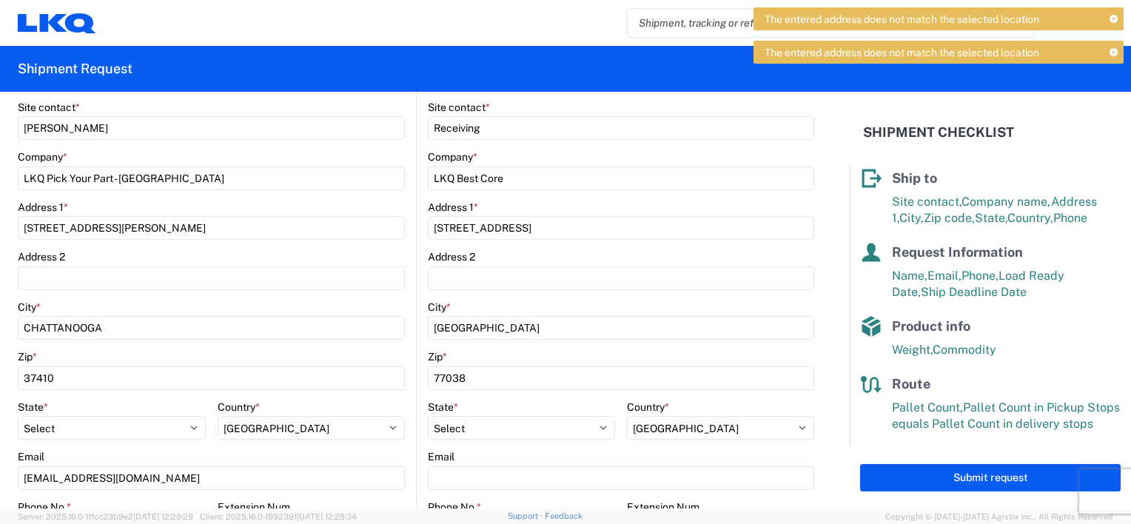
click at [417, 387] on main "1760 Location 1760 - LKQ Best Core Site contact * Receiving Company * LKQ Best …" at bounding box center [616, 342] width 398 height 584
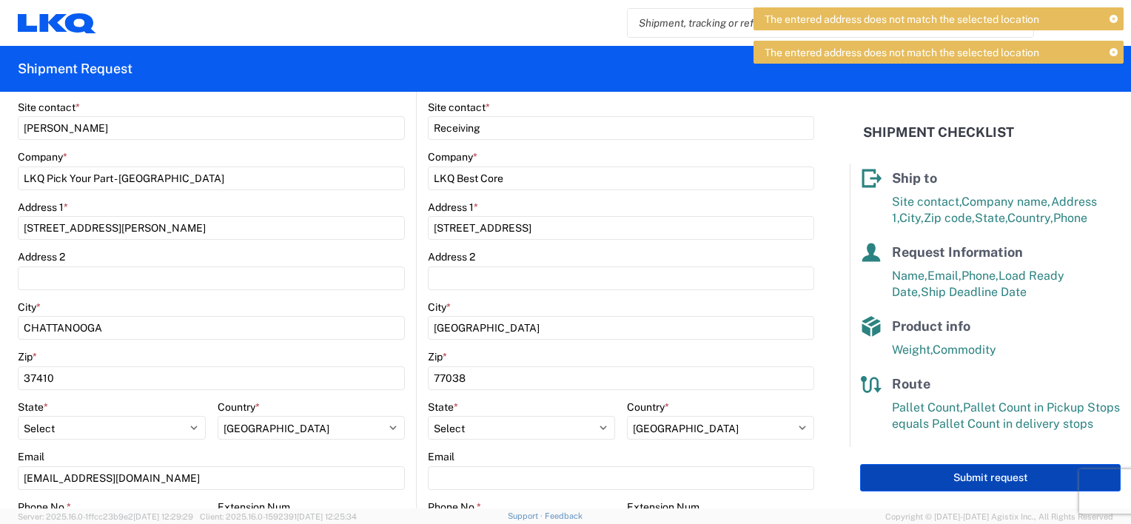
click at [996, 484] on button "Submit request" at bounding box center [990, 477] width 261 height 27
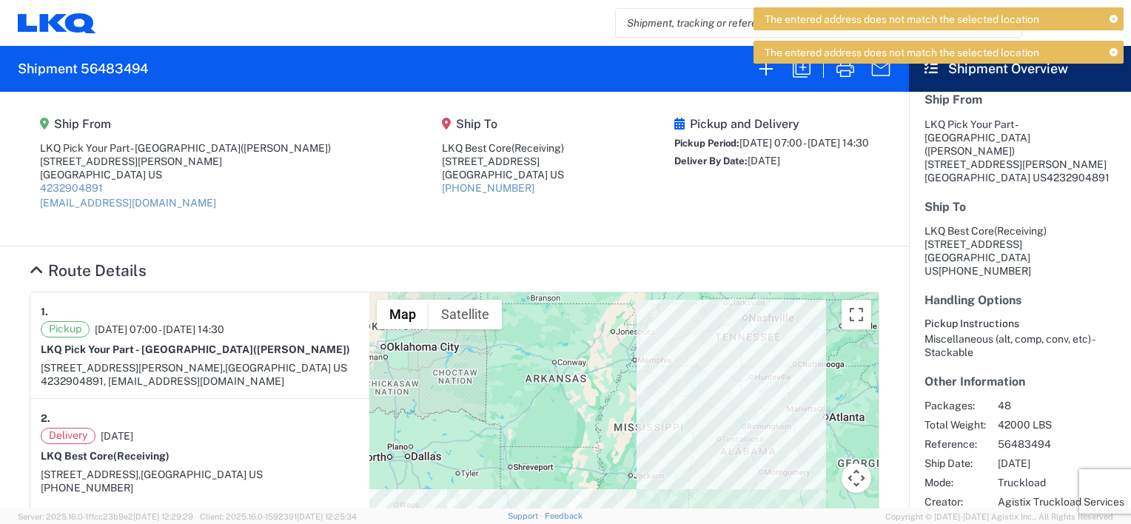
click at [1117, 53] on icon at bounding box center [1114, 53] width 8 height 8
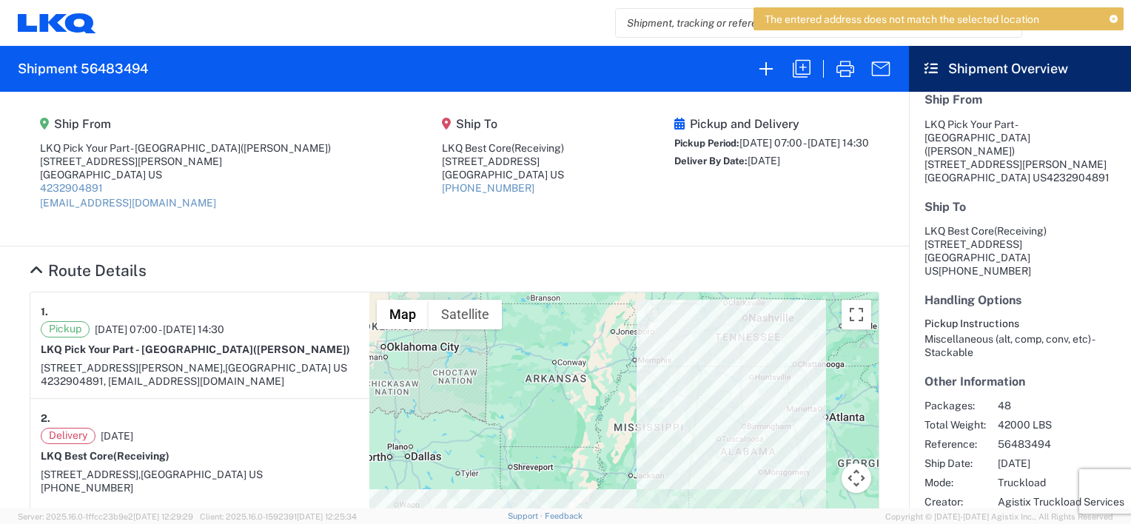
click at [1114, 20] on icon at bounding box center [1114, 20] width 8 height 8
